Goal: Information Seeking & Learning: Learn about a topic

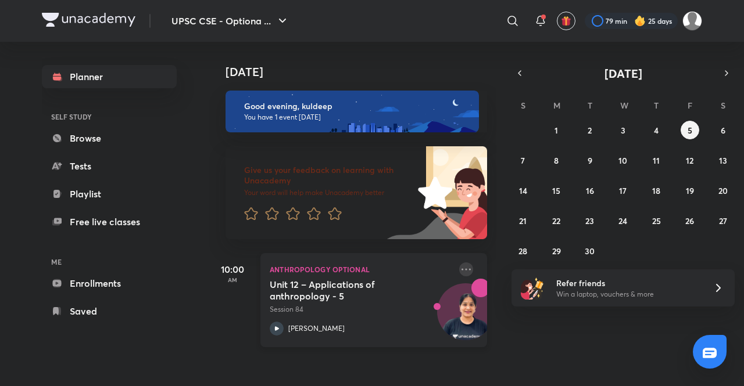
click at [461, 269] on icon at bounding box center [465, 269] width 9 height 2
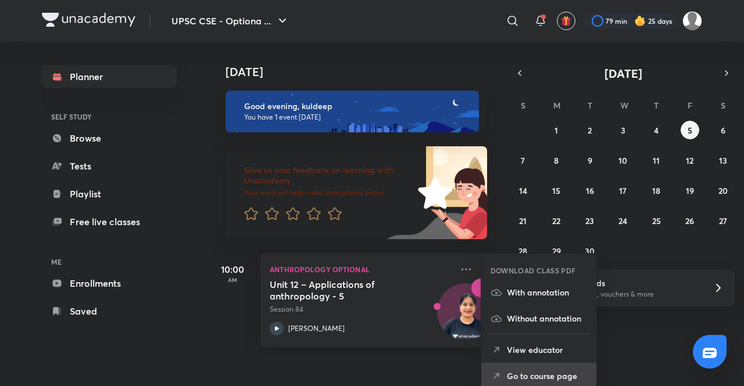
click at [532, 378] on p "Go to course page" at bounding box center [547, 376] width 80 height 12
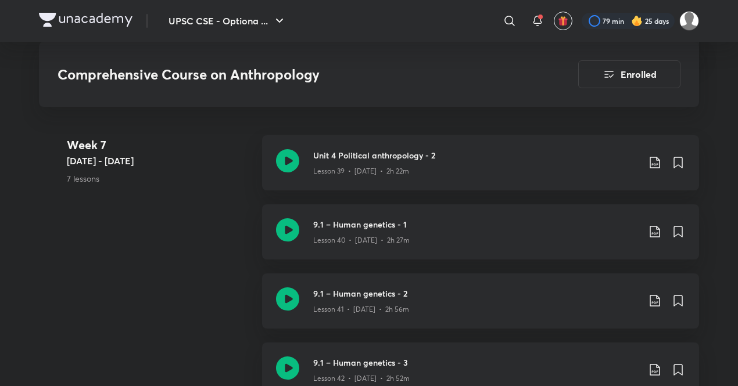
scroll to position [3598, 0]
click at [403, 223] on h3 "9.1 – Human genetics - 1" at bounding box center [475, 226] width 325 height 12
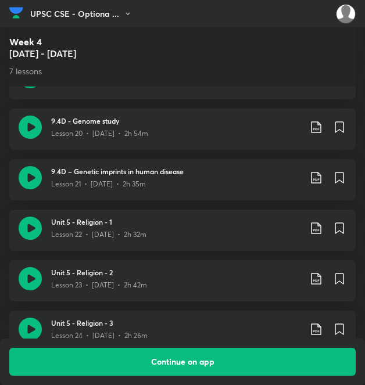
scroll to position [1860, 4]
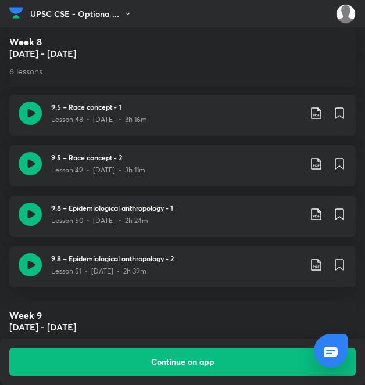
click at [14, 10] on img at bounding box center [16, 12] width 14 height 17
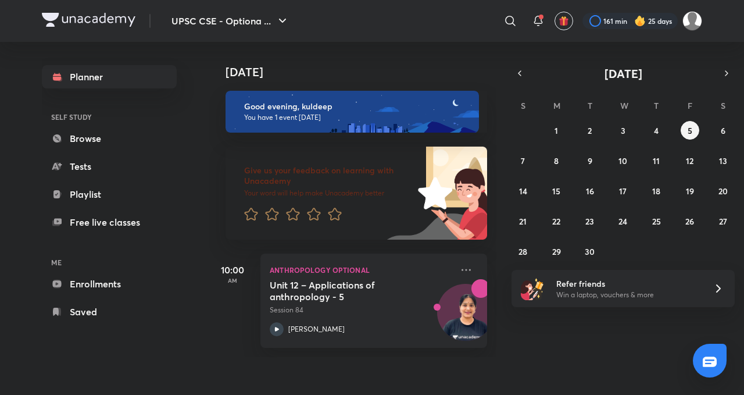
click at [370, 19] on img at bounding box center [640, 21] width 12 height 12
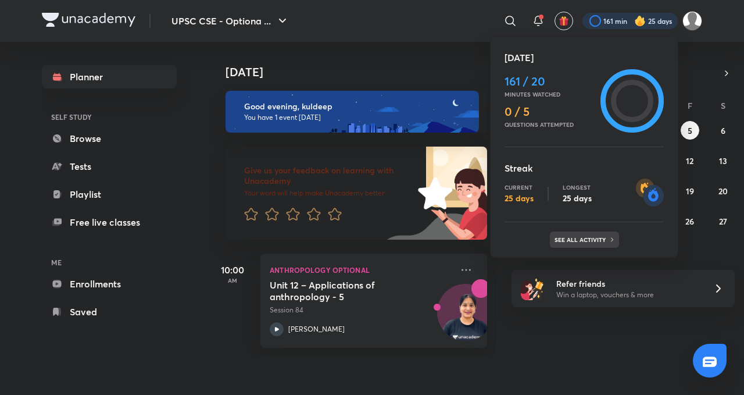
click at [370, 241] on p "See all activity" at bounding box center [581, 239] width 54 height 7
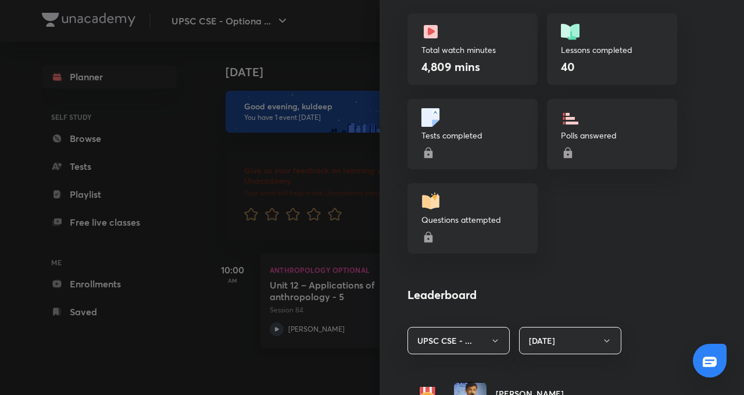
scroll to position [381, 0]
